Goal: Transaction & Acquisition: Purchase product/service

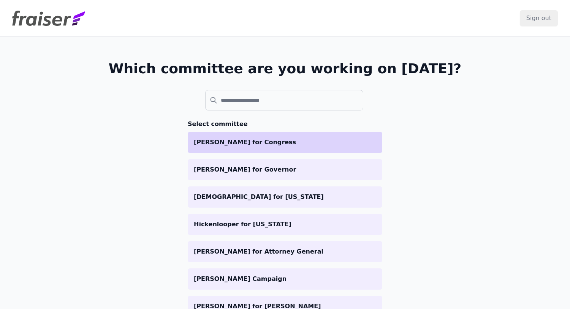
click at [287, 136] on li "[PERSON_NAME] for Congress" at bounding box center [285, 142] width 195 height 21
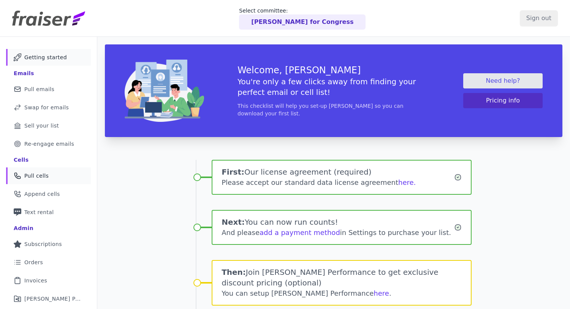
click at [50, 173] on link "Phone Icon Outline of a phone Pull cells" at bounding box center [48, 176] width 85 height 17
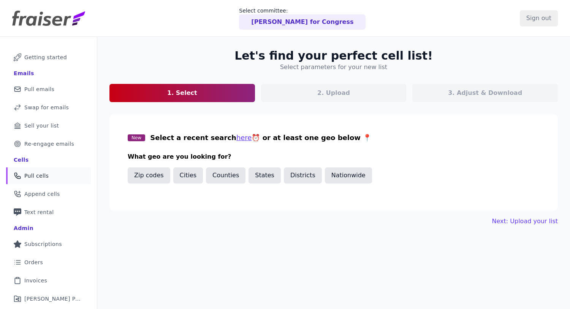
scroll to position [36, 0]
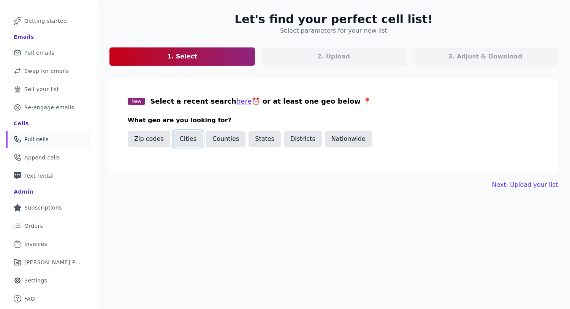
click at [188, 142] on button "Cities" at bounding box center [188, 139] width 30 height 16
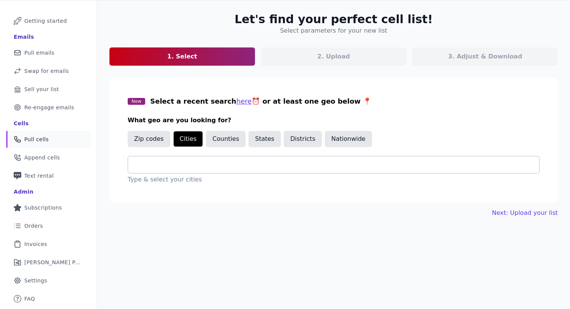
click at [200, 162] on input "text" at bounding box center [336, 164] width 405 height 9
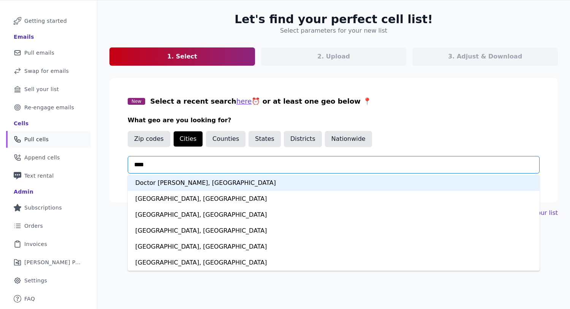
type input "*****"
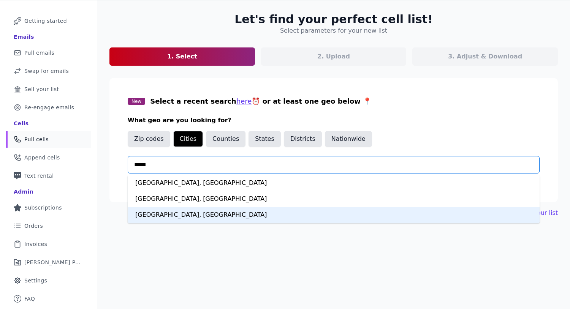
click at [168, 214] on div "[GEOGRAPHIC_DATA], [GEOGRAPHIC_DATA]" at bounding box center [334, 215] width 412 height 16
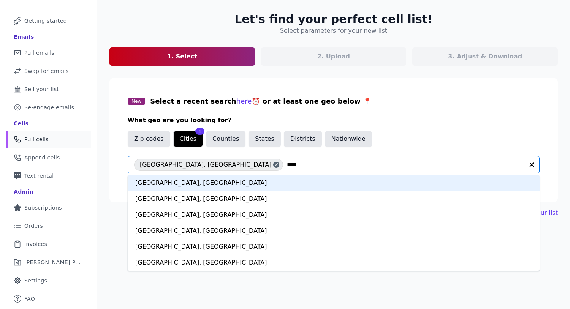
type input "*****"
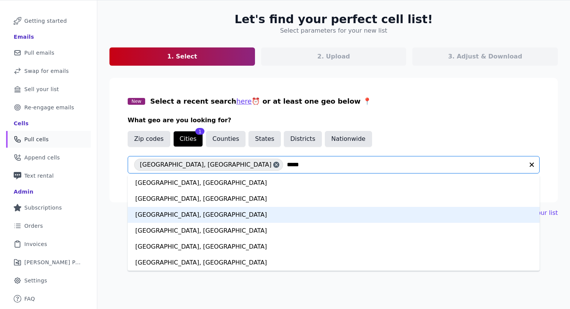
click at [190, 214] on div "[GEOGRAPHIC_DATA], [GEOGRAPHIC_DATA]" at bounding box center [334, 215] width 412 height 16
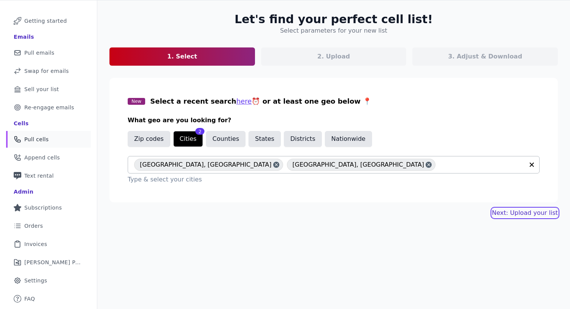
click at [504, 210] on link "Next: Upload your list" at bounding box center [525, 213] width 66 height 9
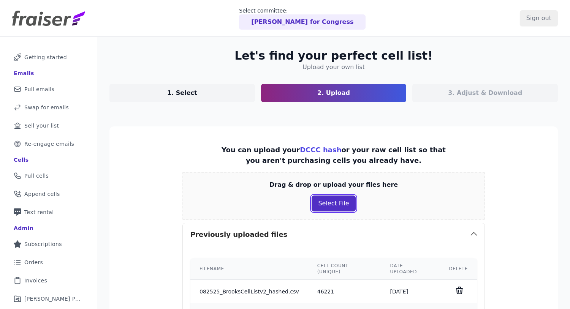
click at [351, 202] on button "Select File" at bounding box center [334, 204] width 44 height 16
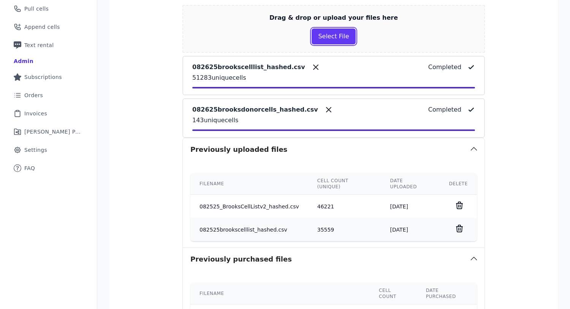
scroll to position [282, 0]
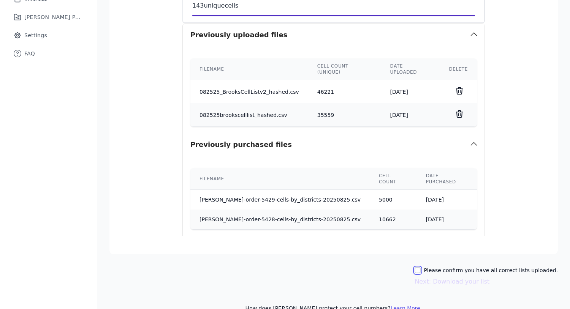
click at [421, 268] on input "Please confirm you have all correct lists uploaded." at bounding box center [418, 271] width 6 height 6
checkbox input "true"
click at [444, 277] on button "Next: Download your list" at bounding box center [452, 281] width 75 height 9
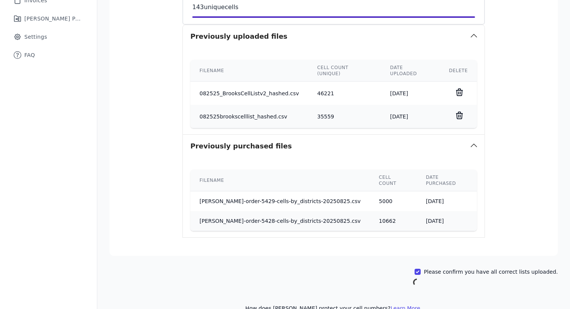
scroll to position [36, 0]
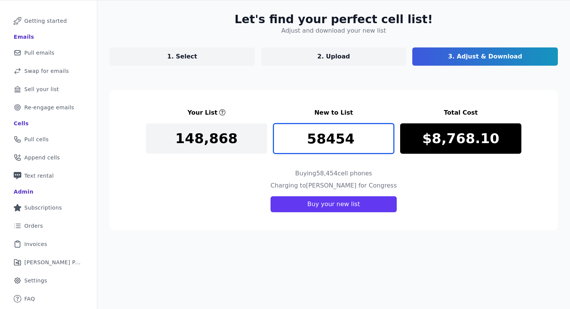
click at [369, 140] on input "58454" at bounding box center [333, 139] width 121 height 30
type input "10000"
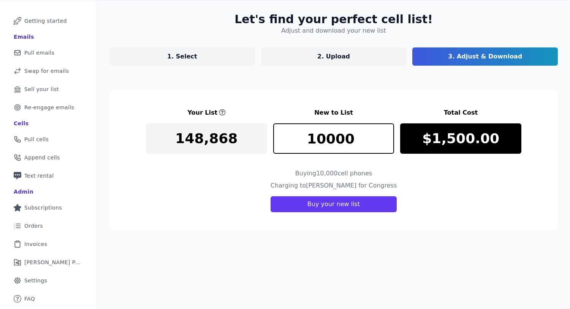
click at [237, 56] on link "1. Select" at bounding box center [182, 57] width 146 height 18
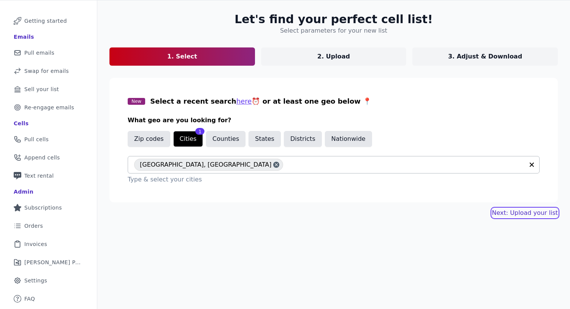
click at [546, 213] on link "Next: Upload your list" at bounding box center [525, 213] width 66 height 9
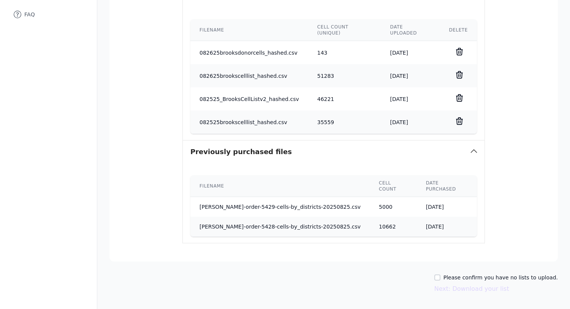
scroll to position [319, 0]
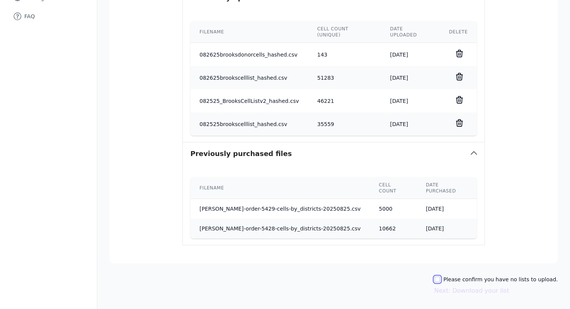
click at [440, 277] on input "Please confirm you have no lists to upload." at bounding box center [437, 280] width 6 height 6
checkbox input "true"
click at [463, 287] on button "Next: Download your list" at bounding box center [471, 291] width 75 height 9
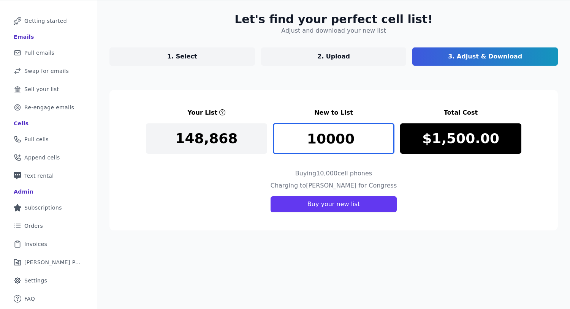
click at [356, 133] on input "10000" at bounding box center [333, 139] width 121 height 30
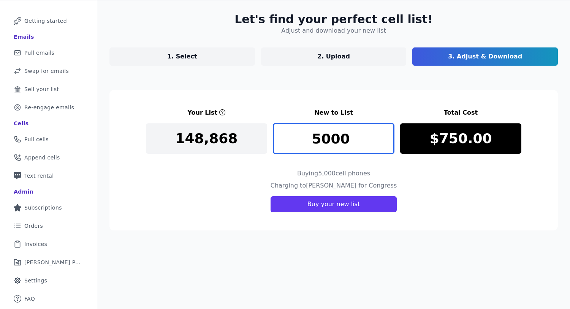
type input "5000"
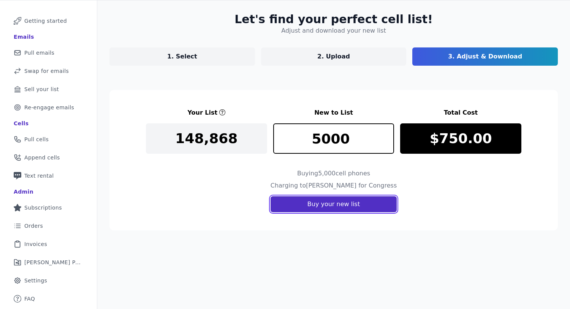
click at [361, 206] on button "Buy your new list" at bounding box center [334, 204] width 126 height 16
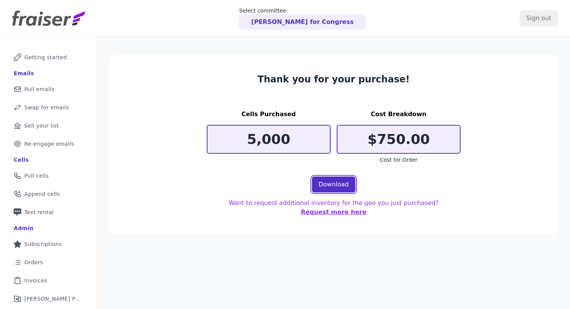
click at [344, 181] on link "Download" at bounding box center [333, 185] width 43 height 16
